Goal: Use online tool/utility: Utilize a website feature to perform a specific function

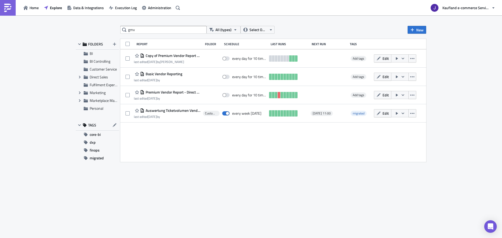
type input "gmv"
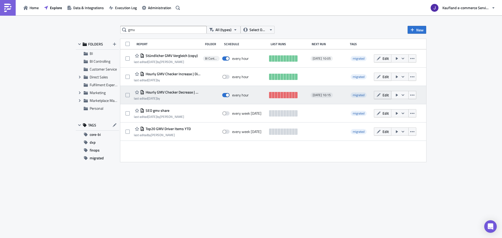
click at [382, 94] on button "Edit" at bounding box center [383, 95] width 18 height 8
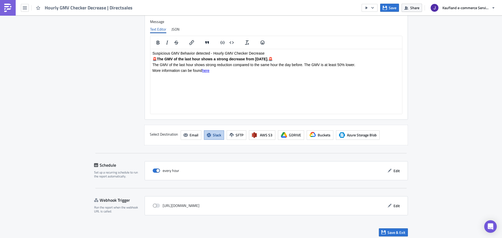
scroll to position [503, 0]
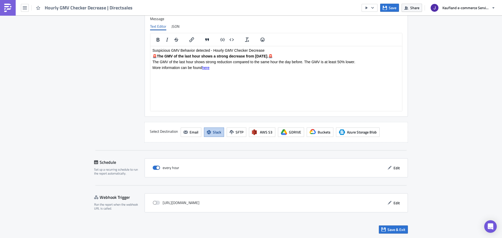
click at [341, 62] on p "The GMV of the last hour shows strong reduction compared to the same hour the d…" at bounding box center [276, 62] width 248 height 4
click at [398, 71] on html "Suspicious GMV Behavior detected - Hourly GMV Checker Decrease 🚨 The GMV of the…" at bounding box center [276, 59] width 252 height 26
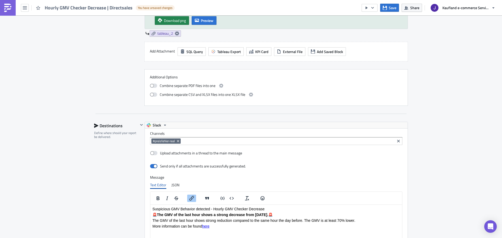
scroll to position [366, 0]
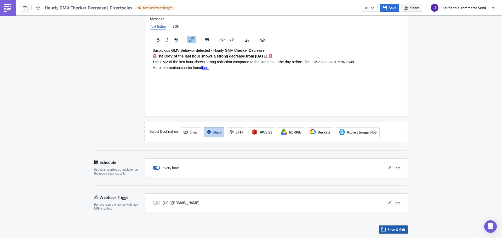
click at [392, 226] on button "Save & Exit" at bounding box center [393, 230] width 29 height 8
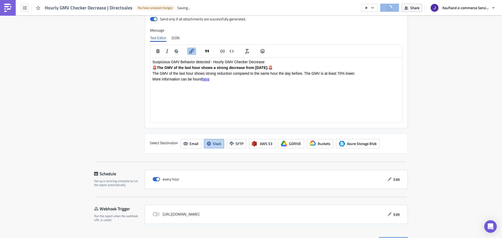
scroll to position [515, 0]
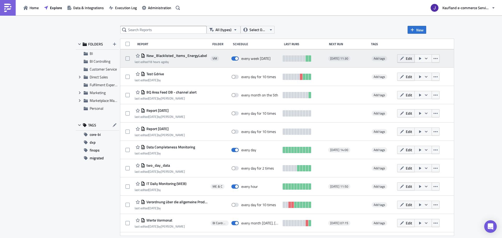
click at [412, 58] on span "Edit" at bounding box center [409, 58] width 6 height 5
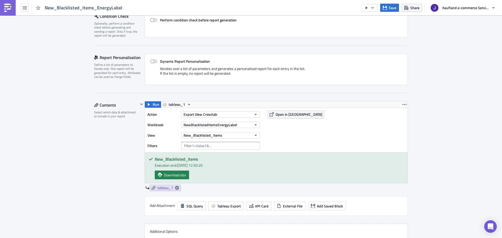
scroll to position [5, 0]
